Goal: Task Accomplishment & Management: Manage account settings

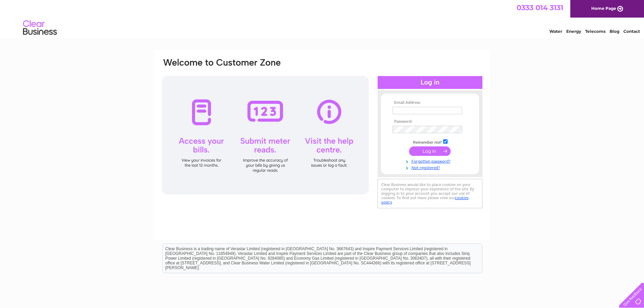
type input "[EMAIL_ADDRESS][DOMAIN_NAME]"
click at [423, 150] on input "submit" at bounding box center [430, 150] width 42 height 9
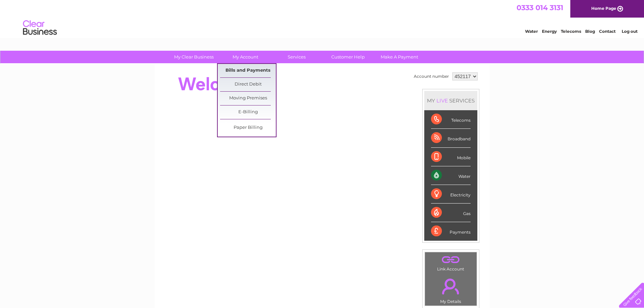
click at [250, 68] on link "Bills and Payments" at bounding box center [248, 71] width 56 height 14
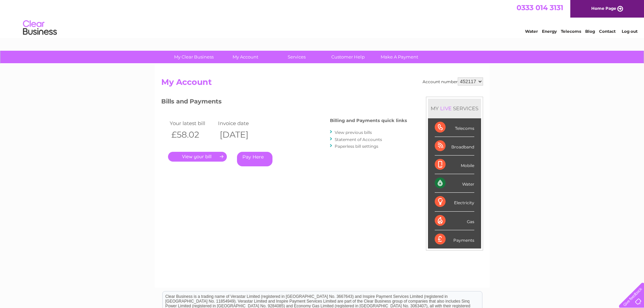
click at [363, 132] on link "View previous bills" at bounding box center [352, 132] width 37 height 5
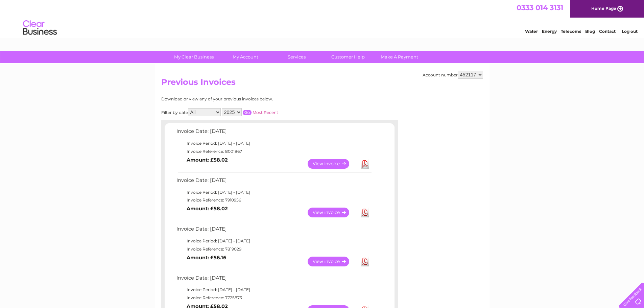
click at [368, 213] on link "Download" at bounding box center [364, 212] width 8 height 10
click at [356, 87] on h2 "Previous Invoices" at bounding box center [322, 83] width 322 height 13
